Goal: Complete application form: Complete application form

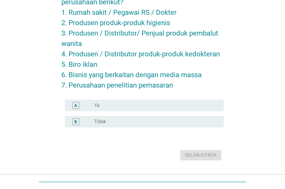
scroll to position [68, 0]
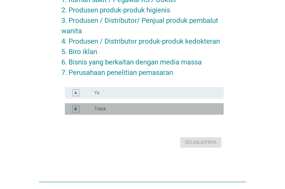
click at [148, 109] on div "radio_button_unchecked Tidak" at bounding box center [154, 109] width 120 height 6
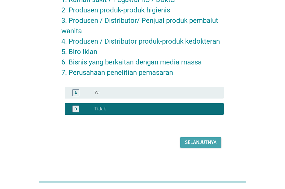
click at [201, 142] on div "Selanjutnya" at bounding box center [201, 142] width 32 height 7
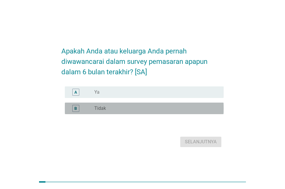
click at [138, 112] on div "radio_button_unchecked Tidak" at bounding box center [154, 109] width 120 height 6
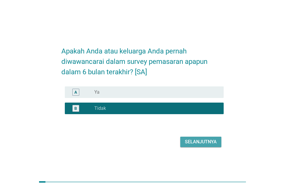
click at [215, 146] on div "Selanjutnya" at bounding box center [201, 142] width 32 height 7
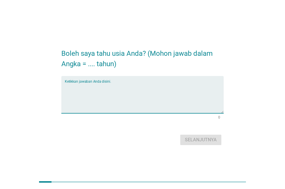
click at [102, 96] on textarea "Ketikkan jawaban Anda disini." at bounding box center [144, 98] width 159 height 30
type textarea "24"
click at [210, 137] on div "Selanjutnya" at bounding box center [201, 140] width 32 height 7
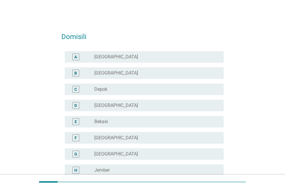
click at [160, 56] on div "radio_button_unchecked [GEOGRAPHIC_DATA]" at bounding box center [154, 57] width 120 height 6
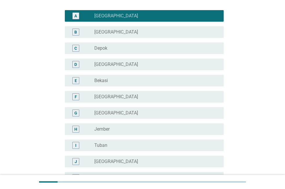
scroll to position [532, 0]
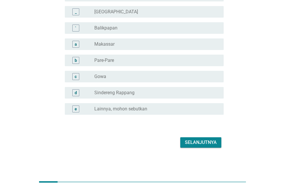
click at [208, 142] on div "Selanjutnya" at bounding box center [201, 142] width 32 height 7
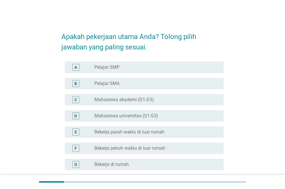
click at [132, 115] on label "Mahasiswa universitas (S1-S3)" at bounding box center [126, 116] width 64 height 6
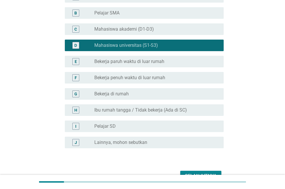
scroll to position [104, 0]
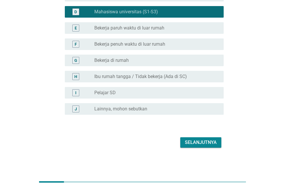
click at [149, 45] on label "Bekerja penuh waktu di luar rumah" at bounding box center [129, 44] width 71 height 6
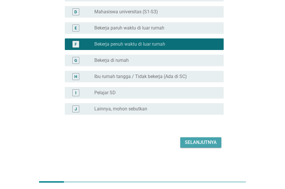
click at [192, 140] on div "Selanjutnya" at bounding box center [201, 142] width 32 height 7
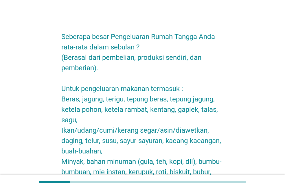
scroll to position [483, 0]
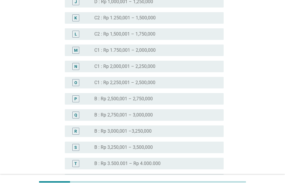
click at [165, 99] on div "radio_button_unchecked B : Rp 2,500,001 – 2,750,000" at bounding box center [154, 99] width 120 height 6
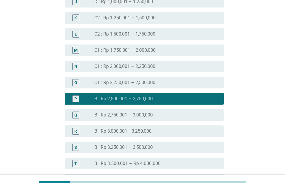
scroll to position [716, 0]
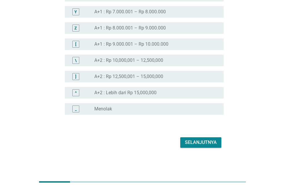
click at [198, 143] on div "Selanjutnya" at bounding box center [201, 142] width 32 height 7
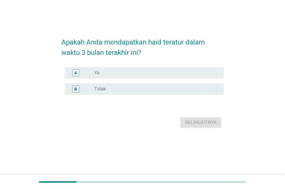
scroll to position [0, 0]
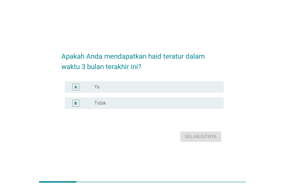
click at [124, 86] on div "radio_button_unchecked Ya" at bounding box center [154, 87] width 120 height 6
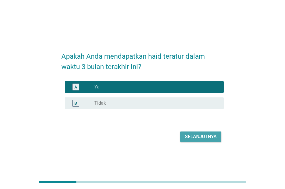
click at [186, 138] on div "Selanjutnya" at bounding box center [201, 137] width 32 height 7
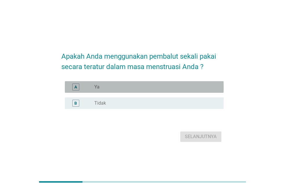
click at [163, 86] on div "radio_button_unchecked Ya" at bounding box center [154, 87] width 120 height 6
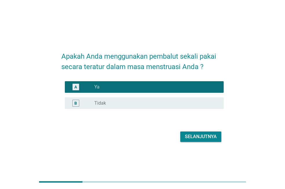
click at [193, 133] on form "Apakah Anda menggunakan pembalut sekali pakai secara teratur dalam masa menstru…" at bounding box center [142, 94] width 163 height 99
click at [194, 134] on div "Selanjutnya" at bounding box center [201, 137] width 32 height 7
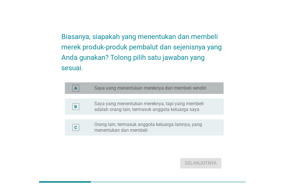
click at [187, 84] on div "A radio_button_unchecked Saya yang menentukan mereknya dan membeli sendiri" at bounding box center [144, 89] width 159 height 12
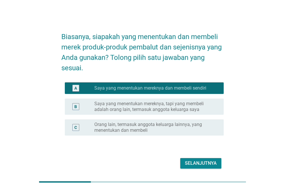
click at [200, 165] on div "Selanjutnya" at bounding box center [201, 163] width 32 height 7
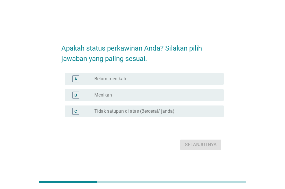
click at [193, 99] on div "B radio_button_unchecked Menikah" at bounding box center [144, 96] width 159 height 12
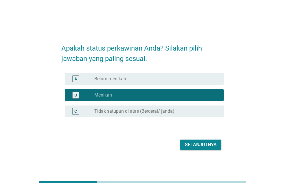
click at [200, 146] on div "Selanjutnya" at bounding box center [201, 145] width 32 height 7
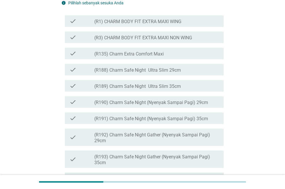
scroll to position [141, 0]
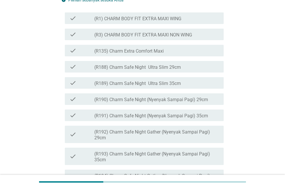
click at [154, 22] on div "check_box_outline_blank (R1) CHARM BODY FIT EXTRA MAXI WING" at bounding box center [156, 18] width 125 height 7
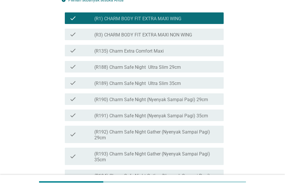
click at [154, 22] on div "check_box_outline_blank (R1) CHARM BODY FIT EXTRA MAXI WING" at bounding box center [156, 18] width 125 height 7
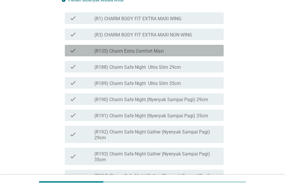
click at [172, 54] on div "check_box_outline_blank (R135) Charm Extra Comfort Maxi" at bounding box center [156, 50] width 125 height 7
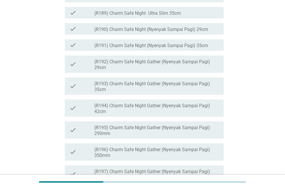
scroll to position [217, 0]
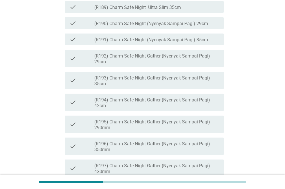
click at [203, 31] on div "check check_box_outline_blank (R190) Charm Safe Night (Nyenyak Sampai Pagi) 29cm" at bounding box center [142, 23] width 163 height 16
click at [172, 31] on div "check check_box_outline_blank (R190) Charm Safe Night (Nyenyak Sampai Pagi) 29cm" at bounding box center [142, 23] width 163 height 16
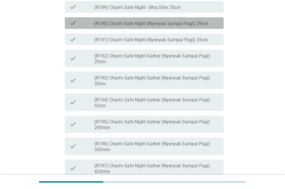
click at [180, 29] on div "check check_box_outline_blank (R190) Charm Safe Night (Nyenyak Sampai Pagi) 29cm" at bounding box center [144, 23] width 159 height 12
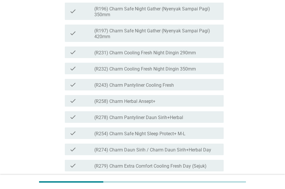
scroll to position [355, 0]
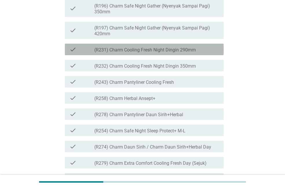
click at [153, 53] on label "(R231) Charm Cooling Fresh Night Dingin 290mm" at bounding box center [145, 50] width 102 height 6
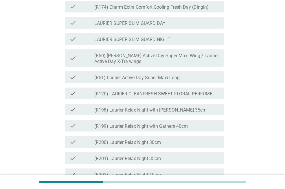
scroll to position [606, 0]
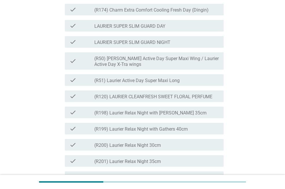
click at [185, 29] on div "check_box_outline_blank LAURIER SUPER SLIM GUARD DAY" at bounding box center [156, 25] width 125 height 7
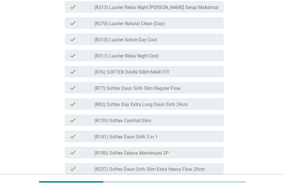
scroll to position [965, 0]
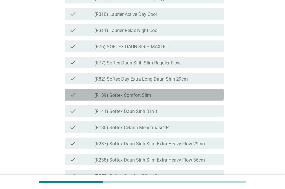
click at [163, 99] on div "check_box_outline_blank (R139) Softex Comfort Slim" at bounding box center [156, 95] width 125 height 7
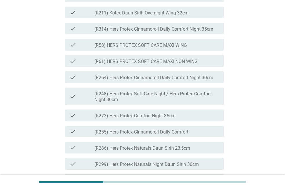
scroll to position [1391, 0]
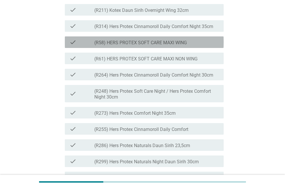
click at [195, 46] on div "check_box_outline_blank (R58) HERS PROTEX SOFT CARE MAXI WING" at bounding box center [156, 42] width 125 height 7
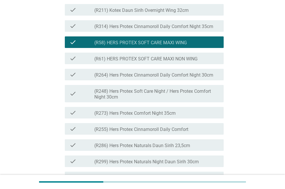
scroll to position [1554, 0]
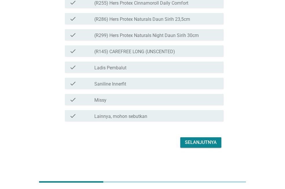
click at [200, 142] on div "Selanjutnya" at bounding box center [201, 142] width 32 height 7
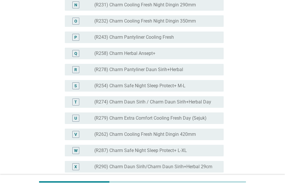
scroll to position [373, 0]
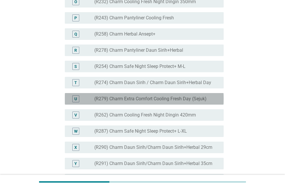
click at [193, 102] on label "(R279) Charm Extra Comfort Cooling Fresh Day (Sejuk)" at bounding box center [150, 99] width 112 height 6
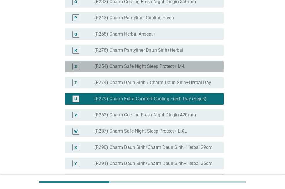
click at [191, 70] on div "radio_button_unchecked (R254) Charm Safe Night Sleep Protect+ M-L" at bounding box center [154, 67] width 120 height 6
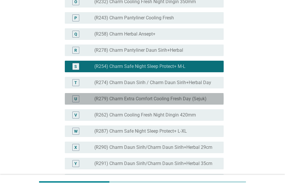
click at [188, 102] on label "(R279) Charm Extra Comfort Cooling Fresh Day (Sejuk)" at bounding box center [150, 99] width 112 height 6
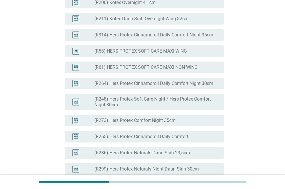
scroll to position [1516, 0]
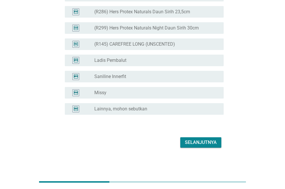
click at [201, 141] on div "Selanjutnya" at bounding box center [201, 142] width 32 height 7
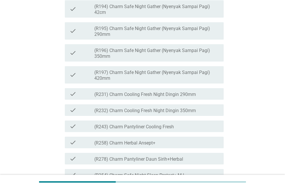
scroll to position [296, 0]
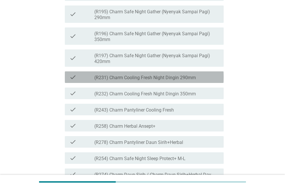
click at [135, 83] on div "check check_box_outline_blank (R231) Charm Cooling Fresh Night Dingin 290mm" at bounding box center [144, 78] width 159 height 12
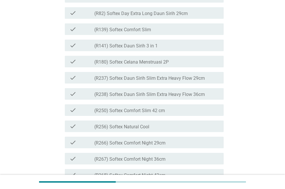
scroll to position [1523, 0]
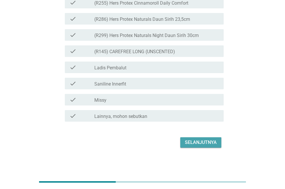
click at [198, 140] on div "Selanjutnya" at bounding box center [201, 142] width 32 height 7
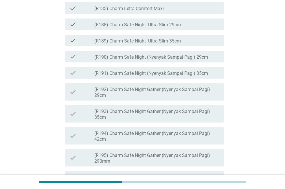
scroll to position [141, 0]
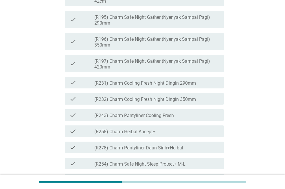
scroll to position [293, 0]
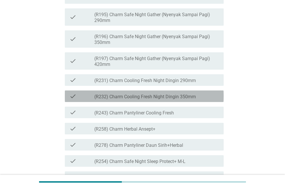
click at [152, 100] on label "(R232) Charm Cooling Fresh Night Dingin 350mm" at bounding box center [145, 97] width 102 height 6
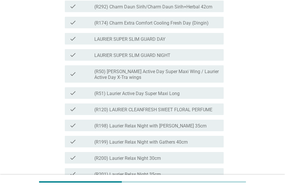
scroll to position [576, 0]
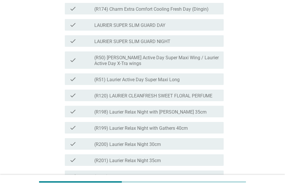
click at [124, 83] on label "(R51) Laurier Active Day Super Maxi Long" at bounding box center [136, 80] width 85 height 6
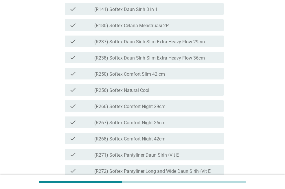
scroll to position [1412, 0]
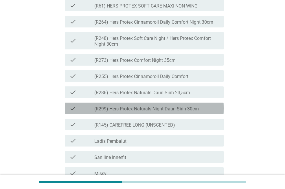
click at [200, 112] on div "check_box_outline_blank (R299) Hers Protex Naturals Night Daun Sirih 30cm" at bounding box center [156, 108] width 125 height 7
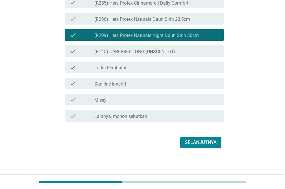
scroll to position [1523, 0]
click at [201, 143] on div "Selanjutnya" at bounding box center [201, 142] width 32 height 7
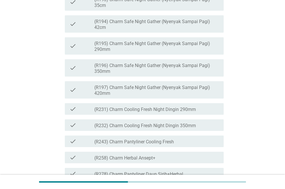
scroll to position [331, 0]
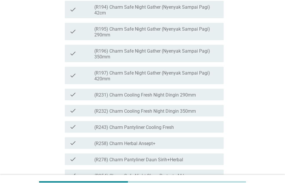
click at [125, 98] on label "(R231) Charm Cooling Fresh Night Dingin 290mm" at bounding box center [145, 95] width 102 height 6
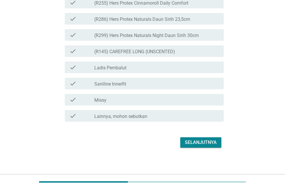
scroll to position [1575, 0]
click at [194, 141] on div "Selanjutnya" at bounding box center [201, 142] width 32 height 7
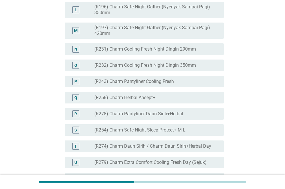
scroll to position [318, 0]
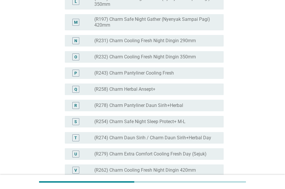
click at [151, 47] on div "N radio_button_unchecked (R231) Charm Cooling Fresh Night Dingin 290mm" at bounding box center [144, 41] width 159 height 12
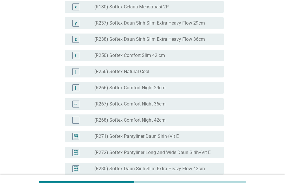
scroll to position [1516, 0]
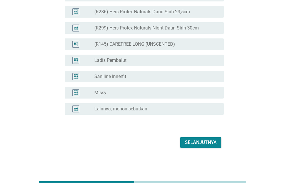
click at [198, 146] on button "Selanjutnya" at bounding box center [200, 143] width 41 height 10
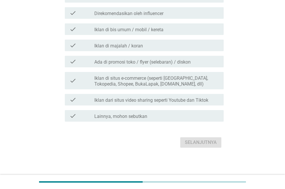
scroll to position [0, 0]
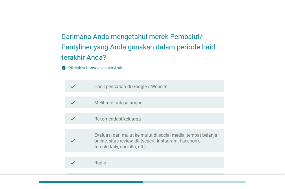
click at [160, 109] on div "check check_box_outline_blank Melihat di rak pajangan" at bounding box center [142, 102] width 163 height 16
click at [141, 104] on label "Melihat di rak pajangan" at bounding box center [118, 103] width 48 height 6
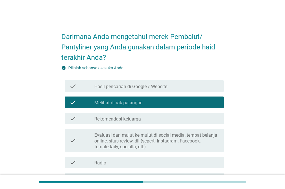
scroll to position [450, 0]
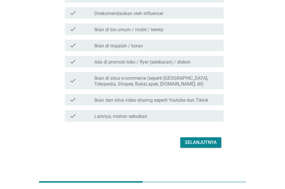
click at [193, 141] on div "Selanjutnya" at bounding box center [201, 142] width 32 height 7
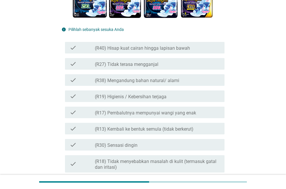
scroll to position [114, 0]
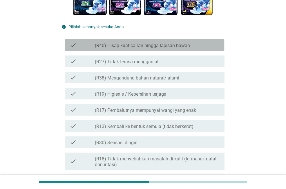
click at [172, 47] on label "(R40) Hisap kuat cairan hingga lapisan bawah" at bounding box center [142, 46] width 95 height 6
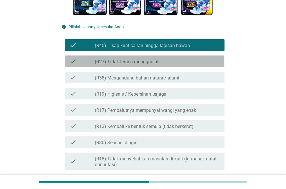
click at [146, 61] on label "(R27) Tidak terasa mengganjal" at bounding box center [126, 62] width 63 height 6
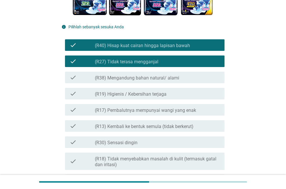
click at [175, 162] on label "(R18) Tidak menyebabkan masalah di kulit (termasuk gatal dan iritasi)" at bounding box center [157, 162] width 125 height 12
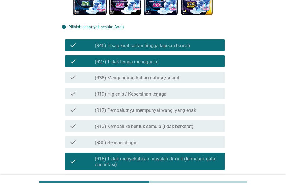
scroll to position [656, 0]
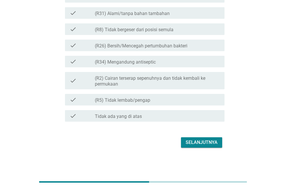
click at [196, 145] on div "Selanjutnya" at bounding box center [201, 142] width 32 height 7
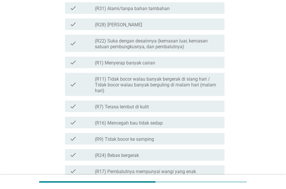
scroll to position [423, 0]
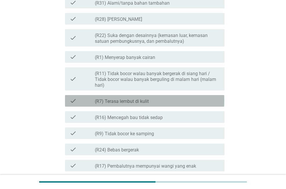
click at [161, 102] on div "check_box_outline_blank (R7) Terasa lembut di kulit" at bounding box center [157, 101] width 125 height 7
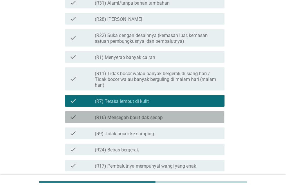
click at [160, 116] on label "(R16) Mencegah bau tidak sedap" at bounding box center [129, 118] width 68 height 6
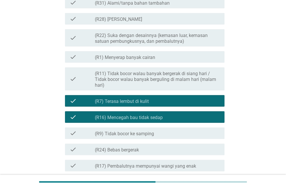
scroll to position [651, 0]
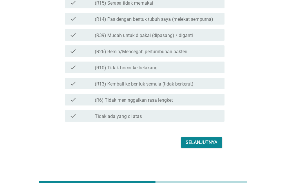
click at [205, 145] on div "Selanjutnya" at bounding box center [201, 142] width 32 height 7
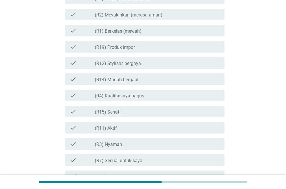
scroll to position [216, 0]
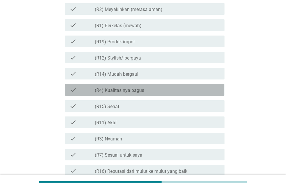
click at [125, 92] on label "(R4) Kualitas nya bagus" at bounding box center [119, 91] width 49 height 6
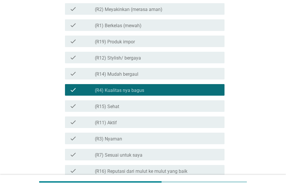
scroll to position [368, 0]
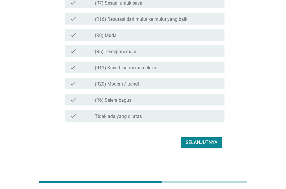
click at [201, 141] on div "Selanjutnya" at bounding box center [201, 142] width 32 height 7
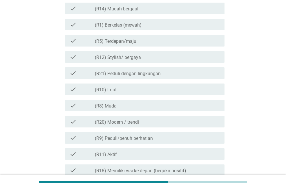
scroll to position [198, 0]
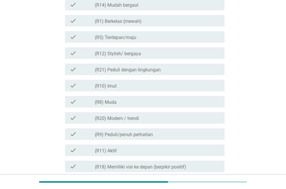
click at [192, 169] on div "check_box_outline_blank (R18) Memiliki visi ke depan (berpikir positif)" at bounding box center [157, 166] width 125 height 7
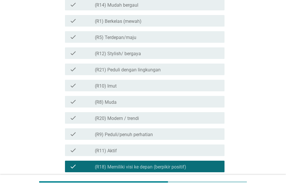
scroll to position [363, 0]
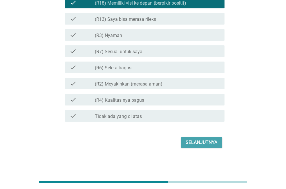
click at [198, 143] on div "Selanjutnya" at bounding box center [201, 142] width 32 height 7
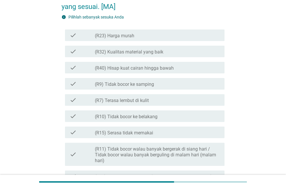
scroll to position [74, 0]
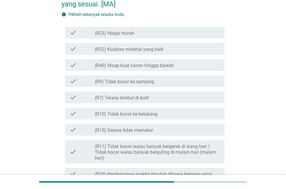
click at [165, 69] on div "check check_box_outline_blank (R40) Hisap kuat cairan hingga bawah" at bounding box center [144, 65] width 159 height 12
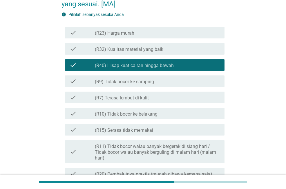
click at [161, 83] on div "check_box_outline_blank (R9) Tidak bocor ke samping" at bounding box center [157, 81] width 125 height 7
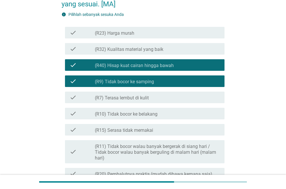
click at [158, 100] on div "check_box_outline_blank (R7) Terasa lembut di kulit" at bounding box center [157, 97] width 125 height 7
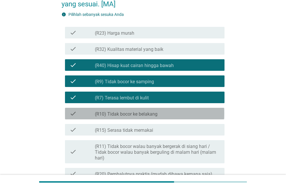
click at [171, 116] on div "check_box_outline_blank (R10) Tidak bocor ke belakang" at bounding box center [157, 113] width 125 height 7
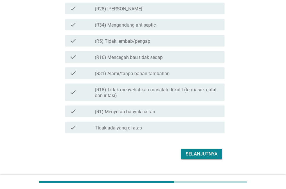
scroll to position [604, 0]
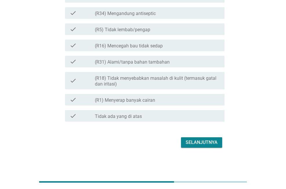
click at [196, 142] on div "Selanjutnya" at bounding box center [201, 142] width 32 height 7
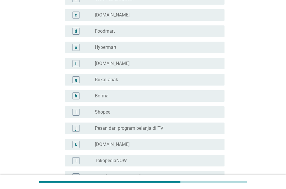
scroll to position [0, 0]
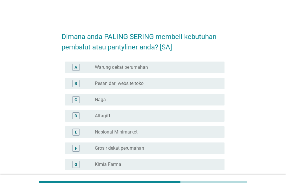
click at [166, 68] on div "radio_button_unchecked Warung dekat perumahan" at bounding box center [155, 68] width 120 height 6
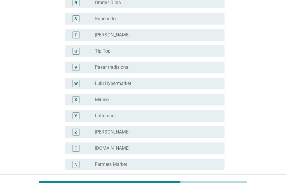
scroll to position [345, 0]
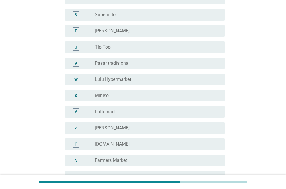
click at [112, 46] on div "radio_button_unchecked Tip Top" at bounding box center [155, 47] width 120 height 6
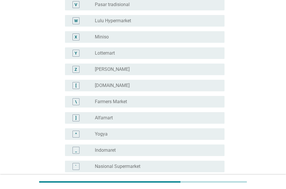
scroll to position [433, 0]
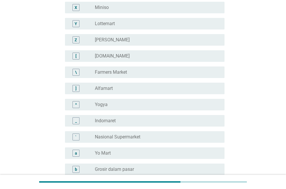
click at [142, 84] on div "] radio_button_unchecked Alfamart" at bounding box center [144, 89] width 159 height 12
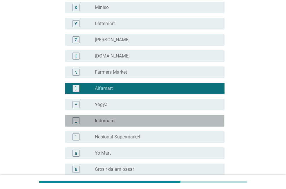
click at [156, 126] on div "_ radio_button_unchecked Indomaret" at bounding box center [144, 121] width 159 height 12
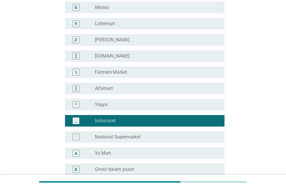
click at [149, 88] on div "radio_button_unchecked Alfamart" at bounding box center [155, 89] width 120 height 6
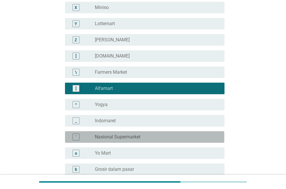
click at [132, 133] on div "` radio_button_unchecked Nasional Supermarket" at bounding box center [144, 138] width 159 height 12
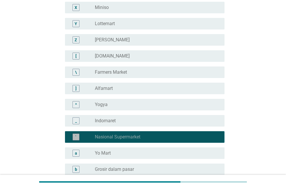
click at [76, 136] on div "`" at bounding box center [75, 137] width 1 height 6
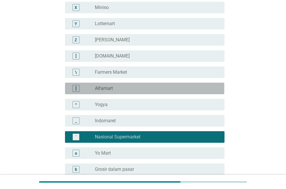
drag, startPoint x: 82, startPoint y: 89, endPoint x: 104, endPoint y: 93, distance: 22.4
click at [82, 89] on div "]" at bounding box center [82, 88] width 25 height 7
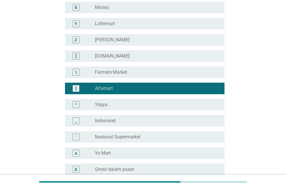
scroll to position [1110, 0]
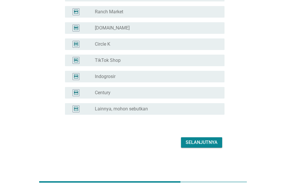
click at [193, 142] on div "Selanjutnya" at bounding box center [201, 142] width 32 height 7
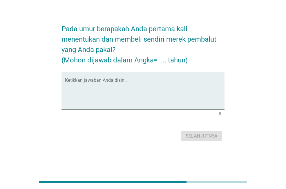
scroll to position [0, 0]
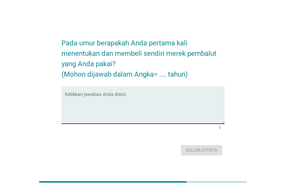
click at [110, 105] on textarea "Ketikkan jawaban Anda disini." at bounding box center [144, 109] width 159 height 30
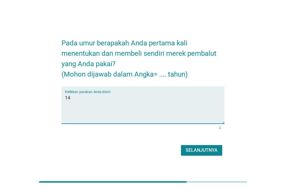
type textarea "14"
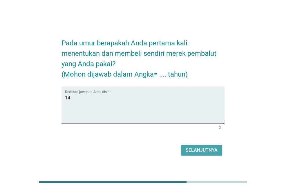
click at [200, 149] on div "Selanjutnya" at bounding box center [201, 150] width 32 height 7
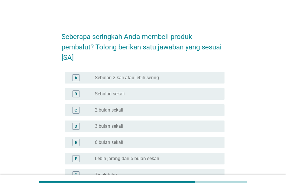
click at [138, 92] on div "radio_button_unchecked Sebulan sekali" at bounding box center [155, 94] width 120 height 6
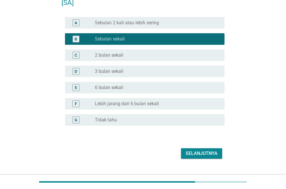
scroll to position [66, 0]
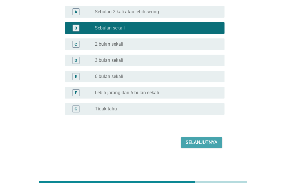
click at [210, 146] on div "Selanjutnya" at bounding box center [201, 142] width 32 height 7
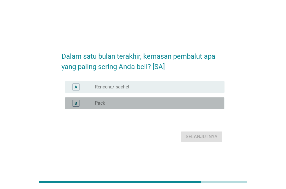
click at [130, 104] on div "radio_button_unchecked Pack" at bounding box center [155, 104] width 120 height 6
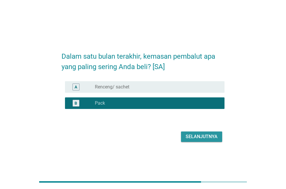
click at [196, 140] on button "Selanjutnya" at bounding box center [201, 137] width 41 height 10
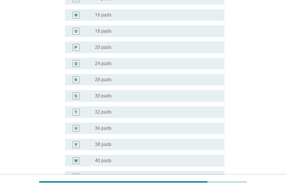
scroll to position [275, 0]
click at [178, 66] on div "radio_button_unchecked 24 pads" at bounding box center [157, 62] width 125 height 7
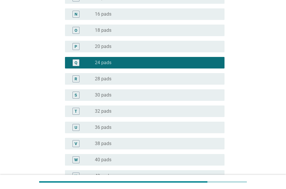
scroll to position [358, 0]
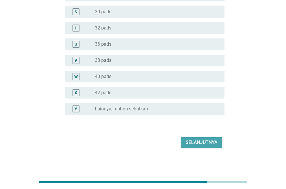
click at [207, 141] on div "Selanjutnya" at bounding box center [201, 142] width 32 height 7
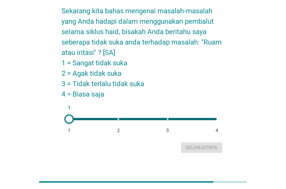
scroll to position [18, 0]
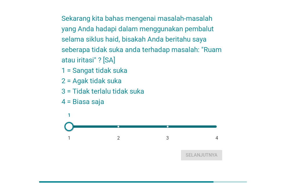
click at [182, 128] on div "1 1 2 3 4" at bounding box center [142, 127] width 157 height 12
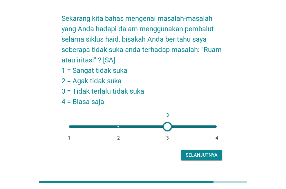
click at [216, 126] on div "3 1 2 3 4" at bounding box center [142, 127] width 147 height 2
click at [210, 157] on div "Selanjutnya" at bounding box center [201, 155] width 32 height 7
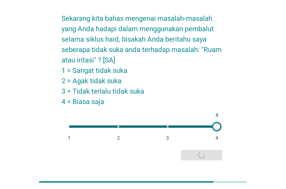
scroll to position [0, 0]
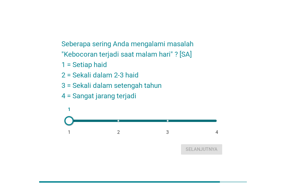
click at [112, 123] on div "1 1 2 3 4" at bounding box center [142, 121] width 157 height 12
type input "2"
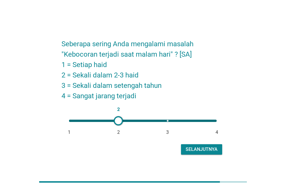
click at [201, 150] on div "Selanjutnya" at bounding box center [201, 149] width 32 height 7
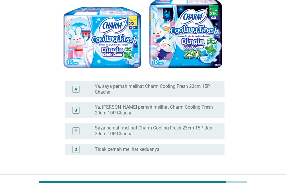
scroll to position [79, 0]
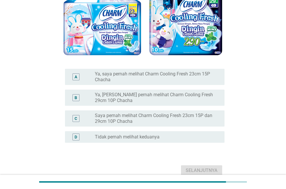
click at [200, 102] on label "Ya, [PERSON_NAME] pernah melihat Charm Cooling Fresh 29cm 10P Chacha" at bounding box center [155, 98] width 120 height 12
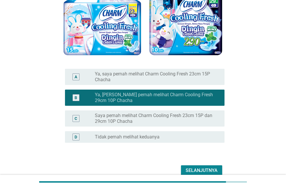
click at [212, 169] on div "Selanjutnya" at bounding box center [201, 170] width 32 height 7
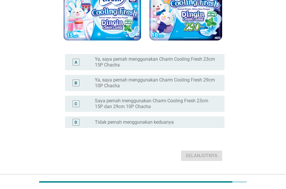
scroll to position [118, 0]
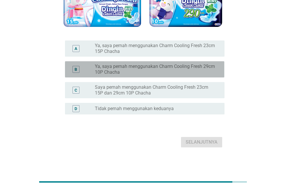
click at [152, 66] on label "Ya, saya pernah menggunakan Charm Cooling Fresh 29cm 10P Chacha" at bounding box center [155, 70] width 120 height 12
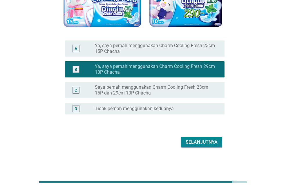
click at [201, 144] on div "Selanjutnya" at bounding box center [201, 142] width 32 height 7
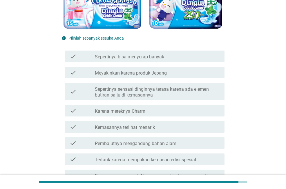
scroll to position [117, 0]
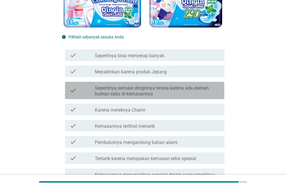
click at [182, 94] on label "Sepertinya sensasi dinginnya terasa karena ada elemen butiran salju di kemasann…" at bounding box center [157, 91] width 125 height 12
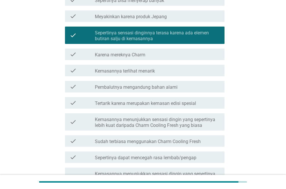
scroll to position [174, 0]
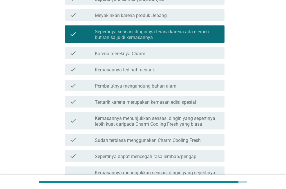
click at [149, 131] on div "check check_box_outline_blank Kemasannya menunjukkan sensasi dingin yang sepert…" at bounding box center [142, 121] width 163 height 22
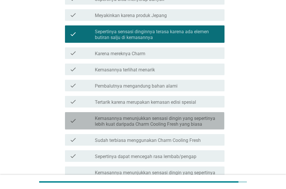
click at [168, 123] on label "Kemasannya menunjukkan sensasi dingin yang sepertinya lebih kuat daripada Charm…" at bounding box center [157, 122] width 125 height 12
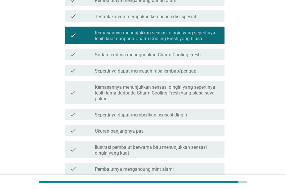
scroll to position [261, 0]
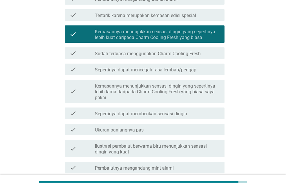
click at [168, 92] on label "Kemasannya menunjukkan sensasi dingin yang sepertinya lebih lama daripada Charm…" at bounding box center [157, 91] width 125 height 17
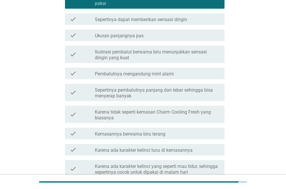
scroll to position [537, 0]
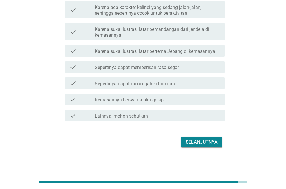
click at [204, 140] on div "Selanjutnya" at bounding box center [201, 142] width 32 height 7
